Goal: Transaction & Acquisition: Download file/media

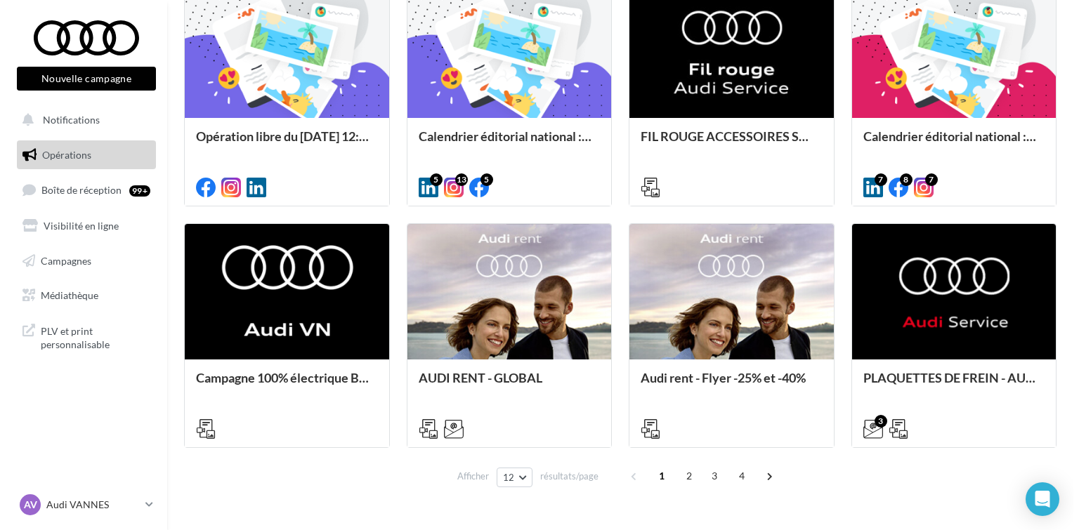
scroll to position [670, 0]
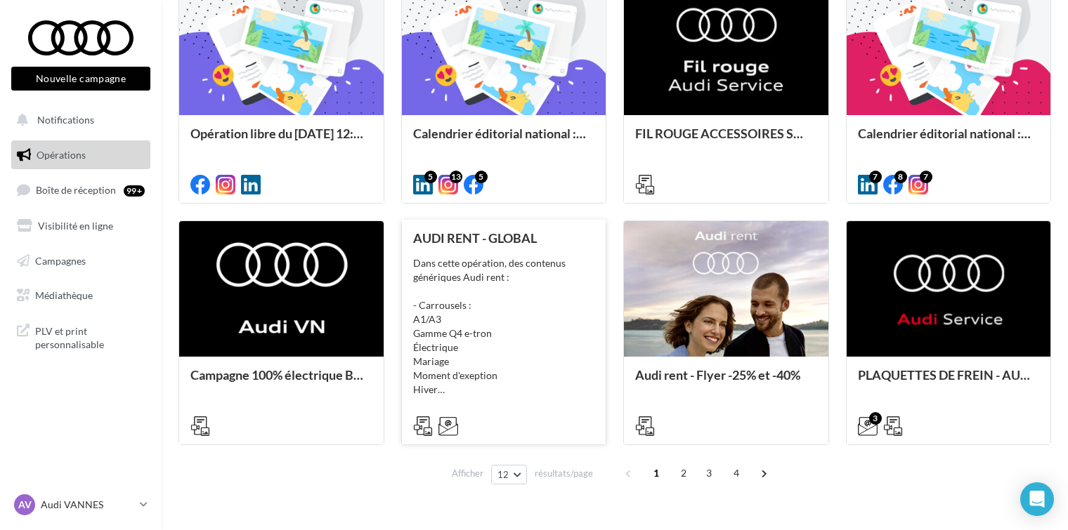
click at [540, 256] on div "Dans cette opération, des contenus génériques Audi rent : - Carrousels : A1/A3 …" at bounding box center [504, 326] width 182 height 140
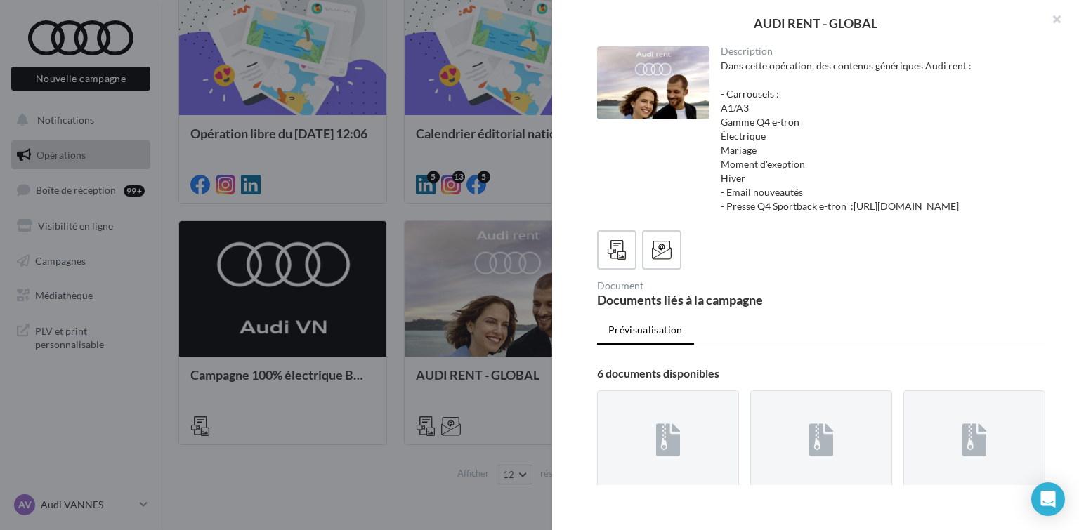
drag, startPoint x: 1075, startPoint y: 80, endPoint x: 1071, endPoint y: 189, distance: 109.0
click at [1071, 189] on div "Description Dans cette opération, des contenus génériques Audi rent : - Carrous…" at bounding box center [821, 265] width 538 height 439
drag, startPoint x: 1071, startPoint y: 221, endPoint x: 1078, endPoint y: 282, distance: 62.2
click at [1078, 282] on div "Description Dans cette opération, des contenus génériques Audi rent : - Carrous…" at bounding box center [821, 265] width 538 height 439
click at [700, 451] on div at bounding box center [668, 440] width 140 height 98
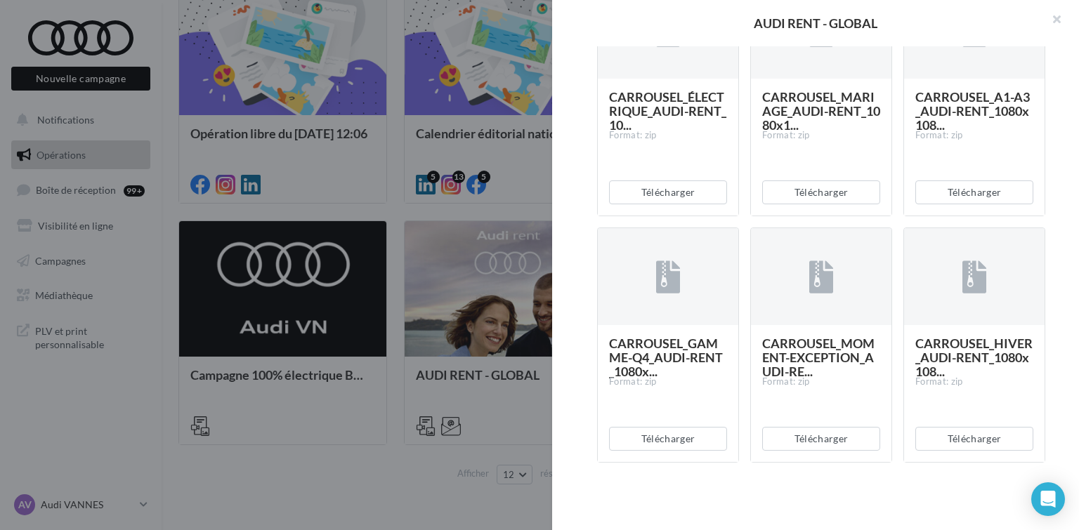
scroll to position [421, 0]
click at [813, 451] on button "Télécharger" at bounding box center [821, 439] width 118 height 24
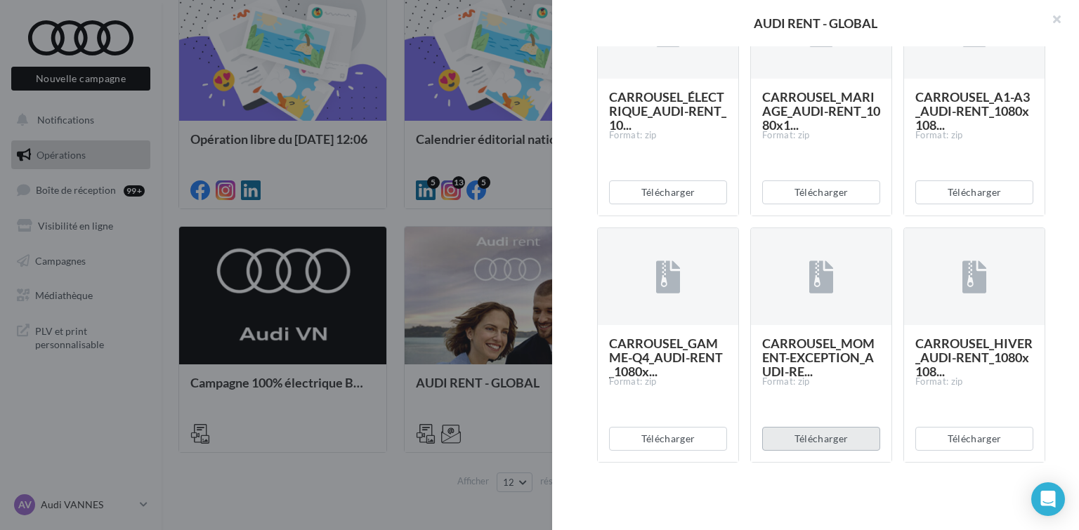
scroll to position [674, 0]
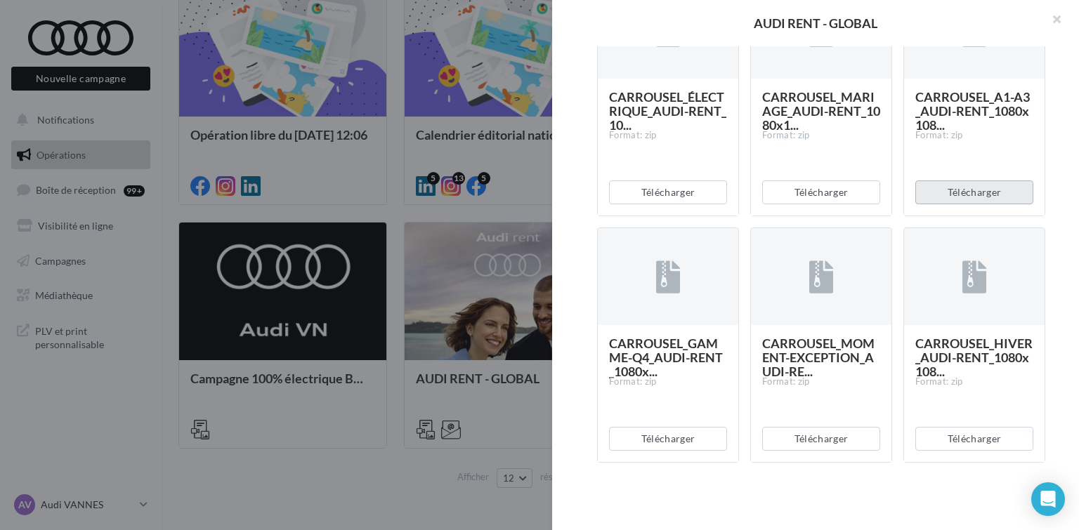
click at [967, 204] on button "Télécharger" at bounding box center [974, 193] width 118 height 24
click at [280, 488] on div at bounding box center [539, 265] width 1079 height 530
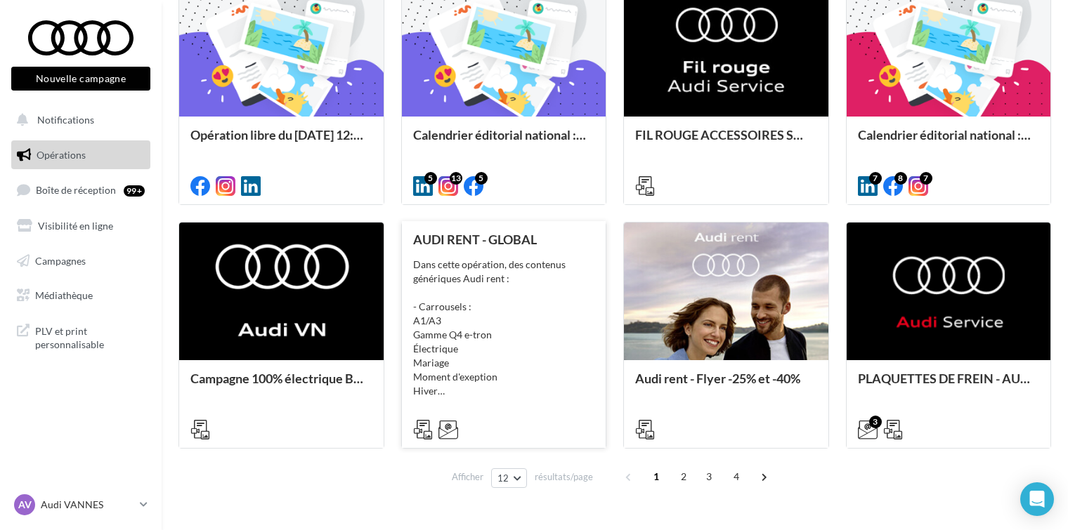
click at [490, 270] on div "Dans cette opération, des contenus génériques Audi rent : - Carrousels : A1/A3 …" at bounding box center [504, 328] width 182 height 140
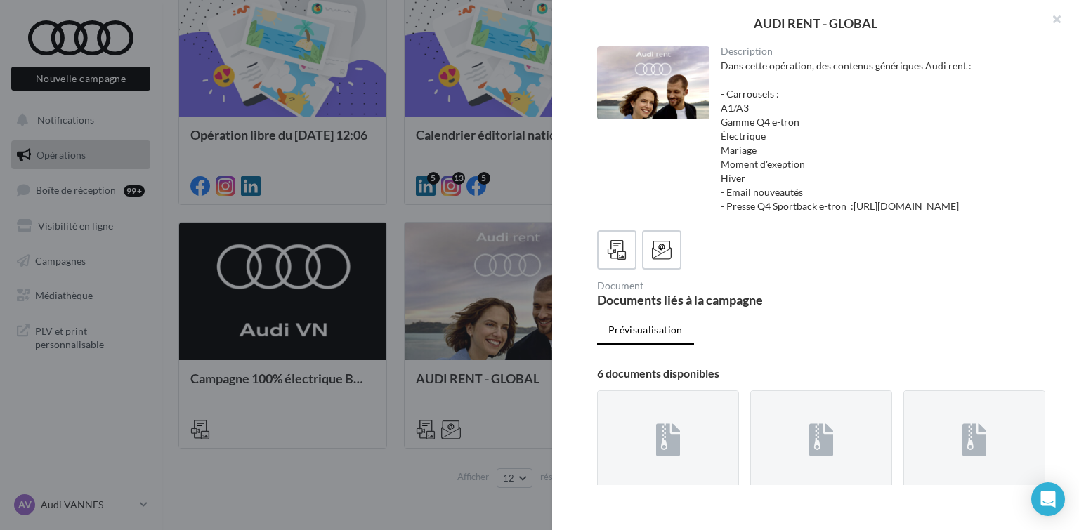
click at [755, 306] on div "Documents liés à la campagne" at bounding box center [706, 300] width 218 height 13
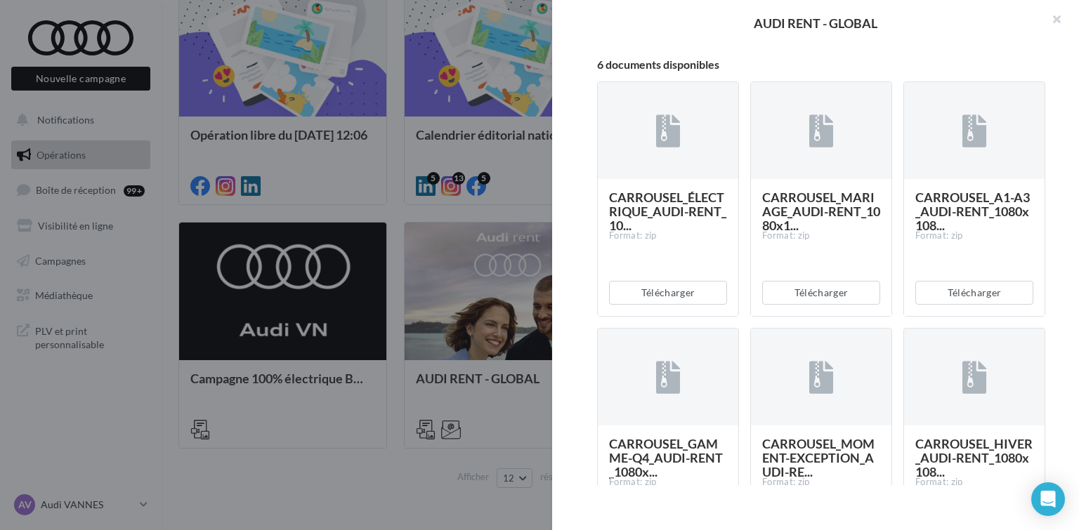
scroll to position [337, 0]
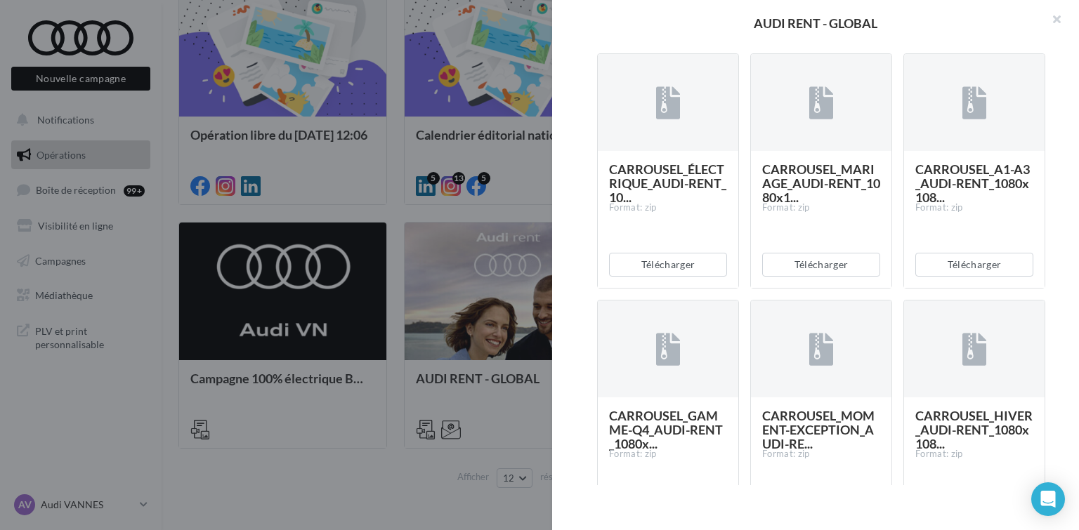
click at [985, 148] on div at bounding box center [974, 103] width 140 height 98
click at [955, 277] on button "Télécharger" at bounding box center [974, 265] width 118 height 24
